Goal: Task Accomplishment & Management: Use online tool/utility

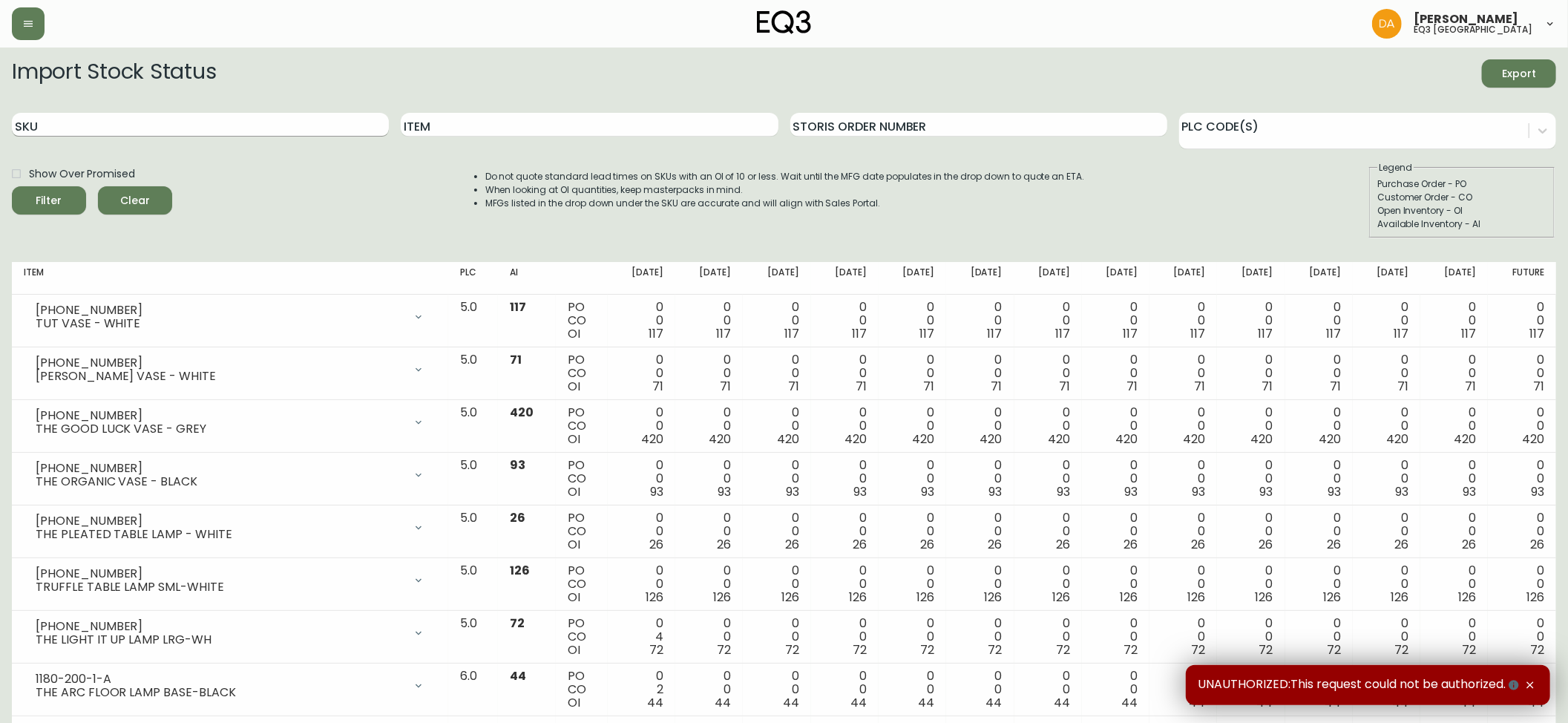
click at [116, 125] on input "SKU" at bounding box center [200, 124] width 377 height 24
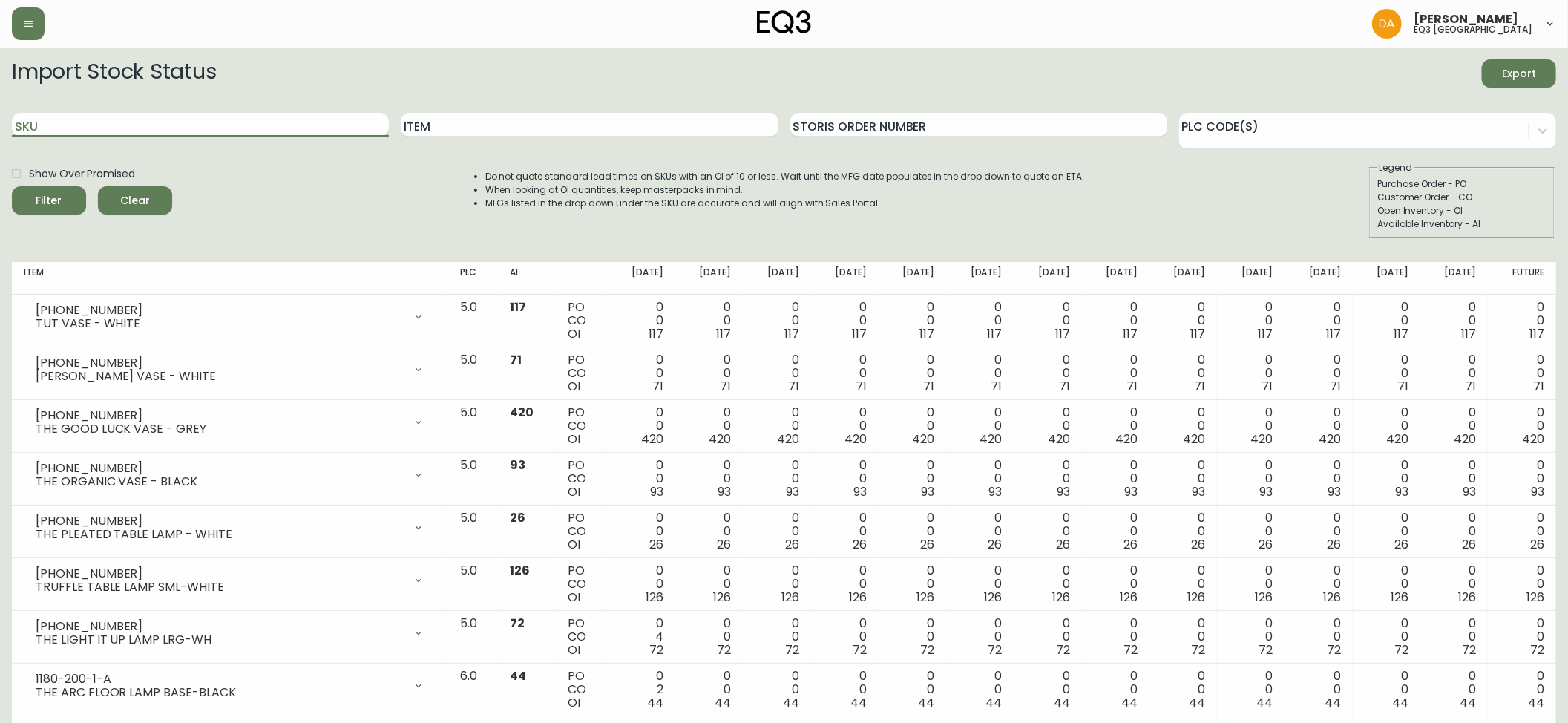
paste input "[PHONE_NUMBER]"
type input "[PHONE_NUMBER]"
click at [39, 197] on icon "submit" at bounding box center [43, 198] width 17 height 17
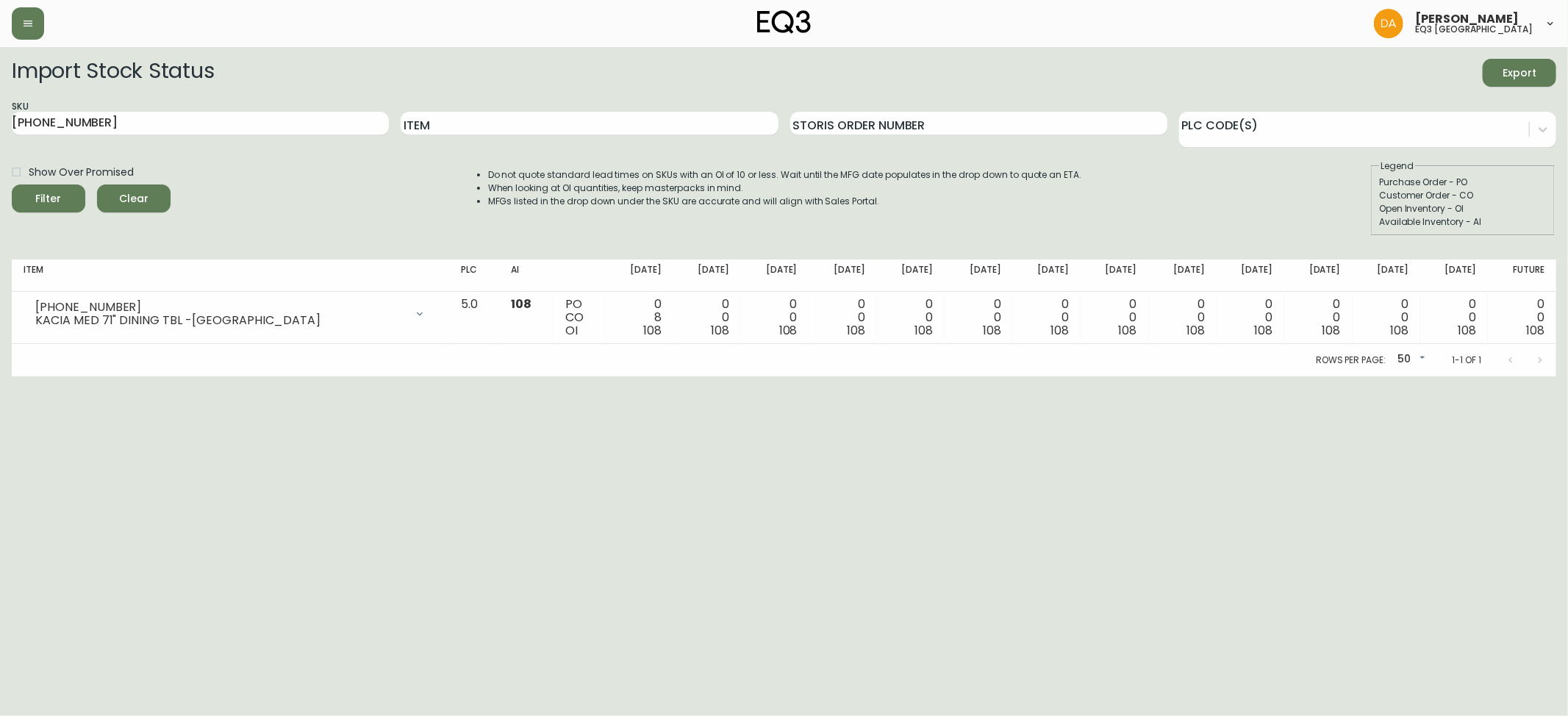
click at [1147, 376] on html "[PERSON_NAME] eq3 calgary Import Stock Status Export SKU [PHONE_NUMBER] Item St…" at bounding box center [784, 188] width 1568 height 376
